Goal: Information Seeking & Learning: Learn about a topic

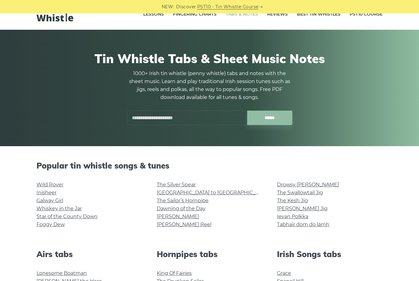
scroll to position [15, 0]
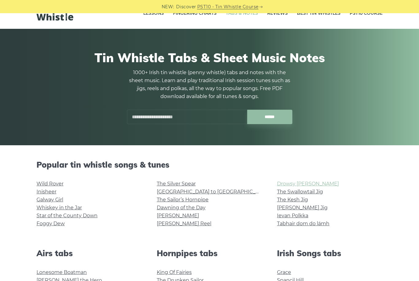
click at [306, 182] on link "Drowsy [PERSON_NAME]" at bounding box center [308, 184] width 62 height 6
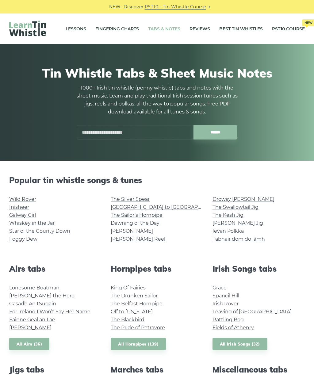
click at [34, 213] on link "Galway Girl" at bounding box center [22, 215] width 27 height 6
click at [28, 198] on link "Wild Rover" at bounding box center [22, 199] width 27 height 6
click at [145, 216] on link "The Sailor’s Hornpipe" at bounding box center [137, 215] width 52 height 6
click at [159, 209] on link "[GEOGRAPHIC_DATA] to [GEOGRAPHIC_DATA]" at bounding box center [167, 207] width 113 height 6
click at [139, 238] on link "[PERSON_NAME] Reel" at bounding box center [138, 239] width 55 height 6
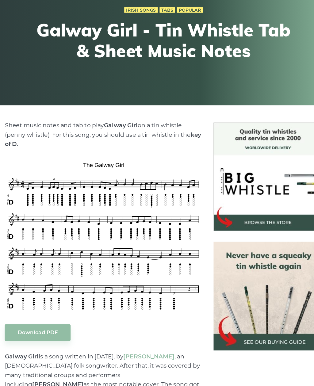
scroll to position [42, 0]
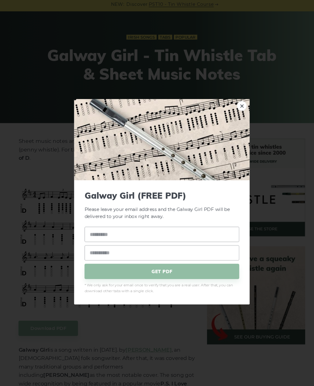
scroll to position [42, 0]
click at [59, 20] on div "× Galway Girl (FREE PDF) Please leave your email address and the Galway Girl PD…" at bounding box center [157, 193] width 314 height 386
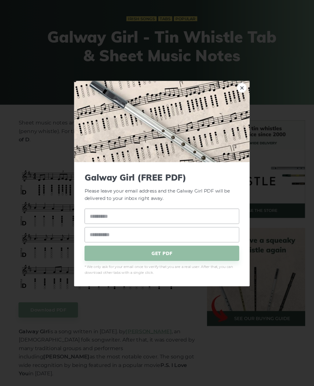
scroll to position [42, 0]
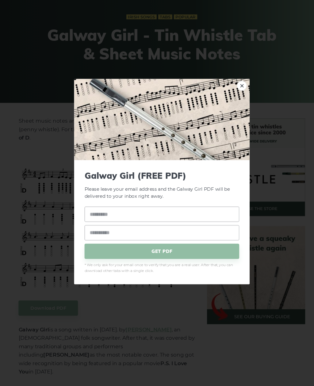
click at [230, 98] on link "×" at bounding box center [232, 102] width 9 height 9
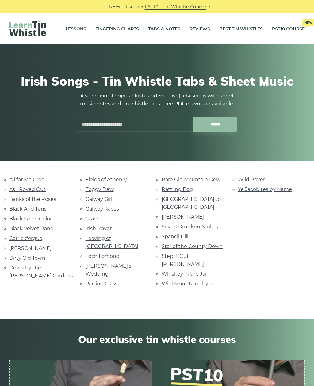
click at [179, 191] on link "Rattling Bog" at bounding box center [177, 190] width 31 height 6
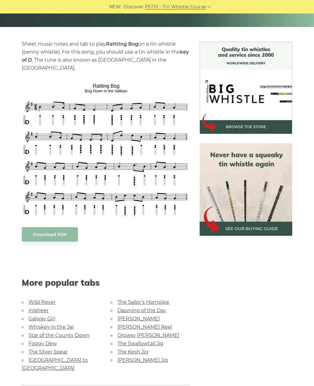
scroll to position [160, 0]
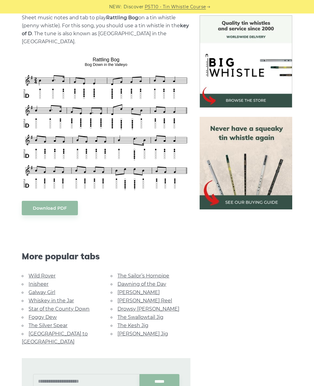
click at [136, 331] on link "[PERSON_NAME] Jig" at bounding box center [142, 334] width 51 height 6
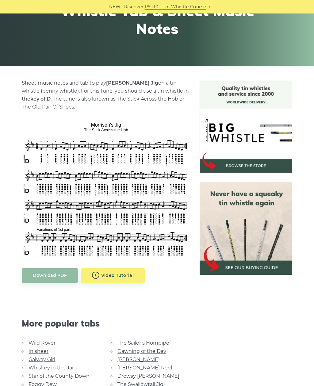
scroll to position [105, 0]
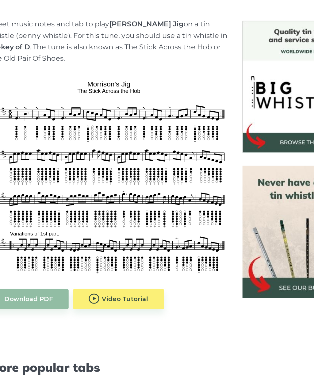
click at [99, 212] on body "NEW: Discover PST10 - Tin Whistle Course Lessons Fingering Charts Tabs & Notes …" at bounding box center [157, 351] width 314 height 913
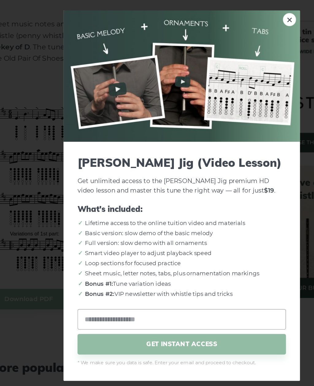
click at [228, 65] on link "×" at bounding box center [232, 69] width 9 height 9
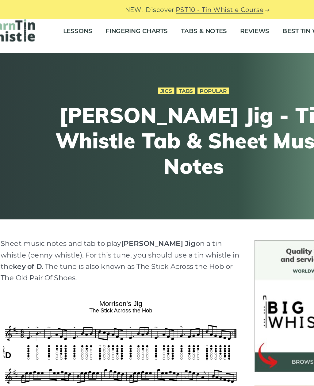
scroll to position [0, 0]
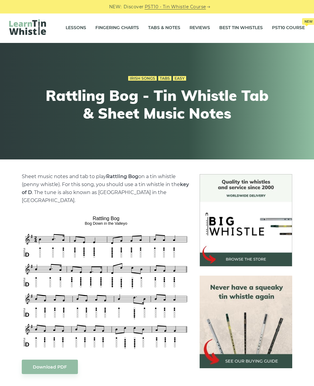
scroll to position [1, 0]
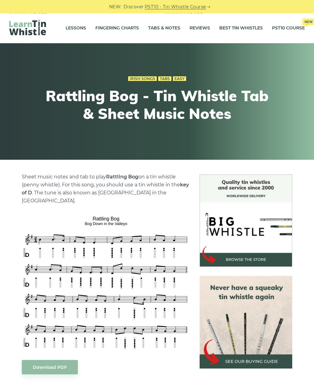
click at [234, 336] on img at bounding box center [246, 322] width 92 height 92
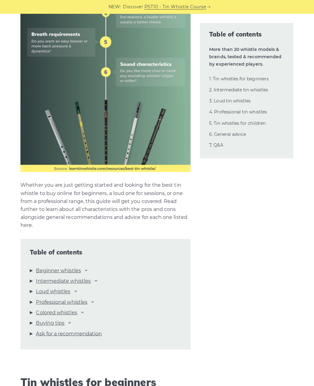
scroll to position [456, 0]
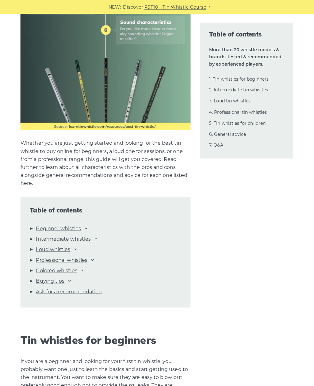
click at [69, 247] on link "Loud whistles" at bounding box center [54, 248] width 34 height 8
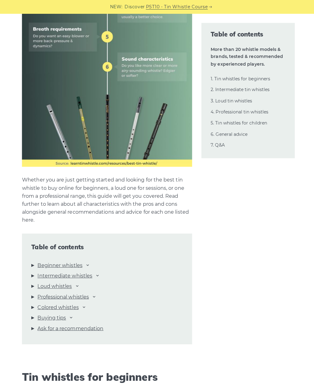
scroll to position [419, 0]
click at [68, 295] on link "Professional whistles" at bounding box center [62, 294] width 51 height 8
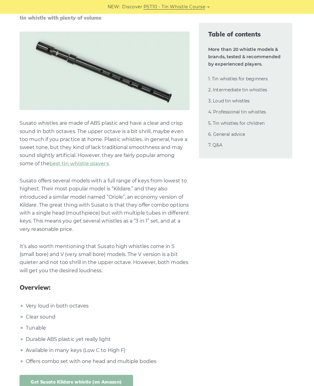
scroll to position [5998, 0]
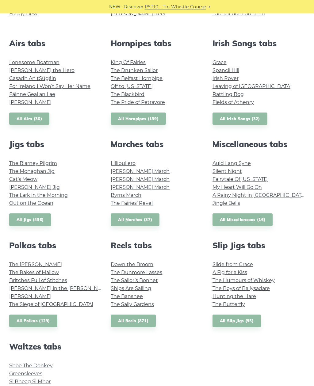
scroll to position [226, 0]
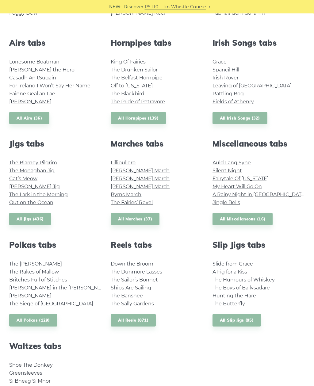
click at [151, 278] on link "The Sailor’s Bonnet" at bounding box center [134, 280] width 47 height 6
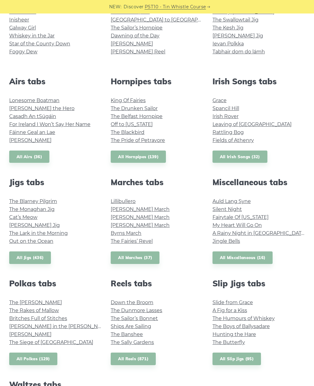
scroll to position [187, 0]
click at [57, 236] on link "The Lark in the Morning" at bounding box center [38, 234] width 59 height 6
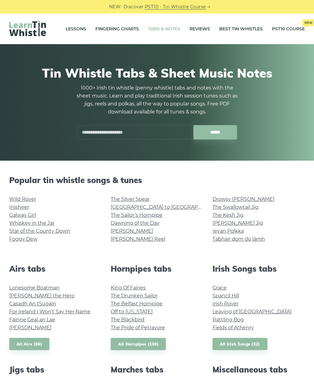
scroll to position [208, 0]
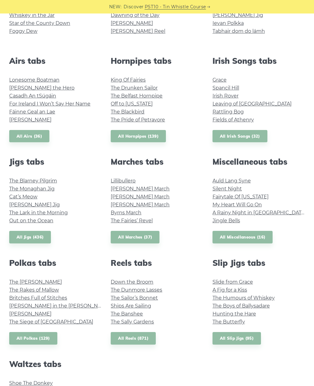
click at [45, 223] on link "Out on the Ocean" at bounding box center [31, 221] width 44 height 6
click at [34, 198] on link "Cat’s Meow" at bounding box center [23, 197] width 28 height 6
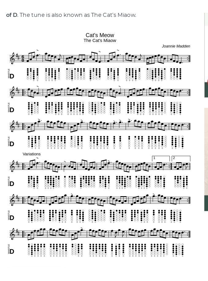
scroll to position [112, 0]
